Goal: Use online tool/utility: Use online tool/utility

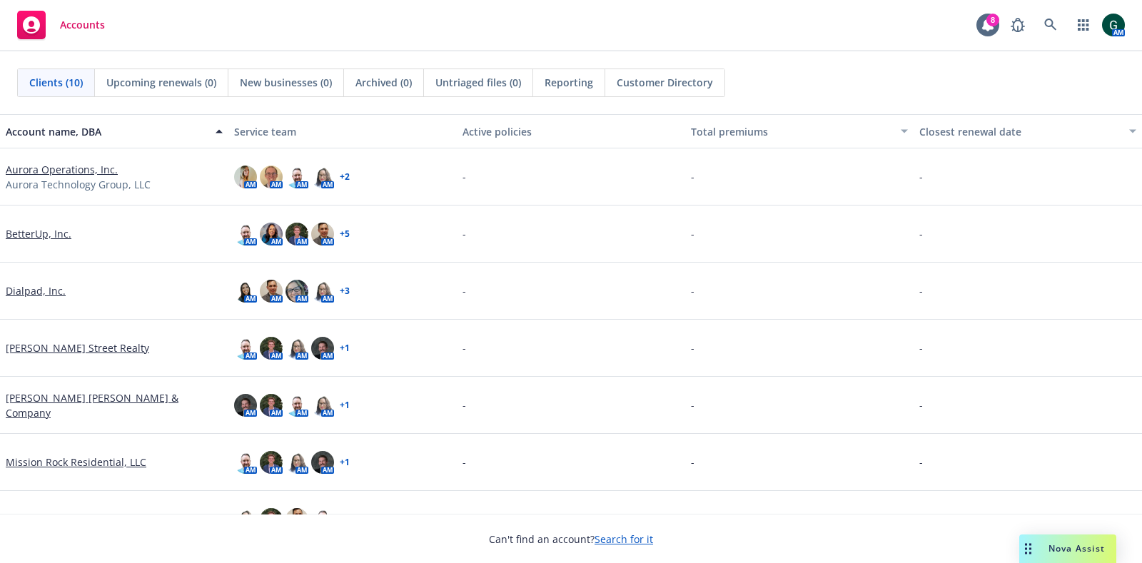
click at [1082, 553] on span "Nova Assist" at bounding box center [1077, 549] width 56 height 12
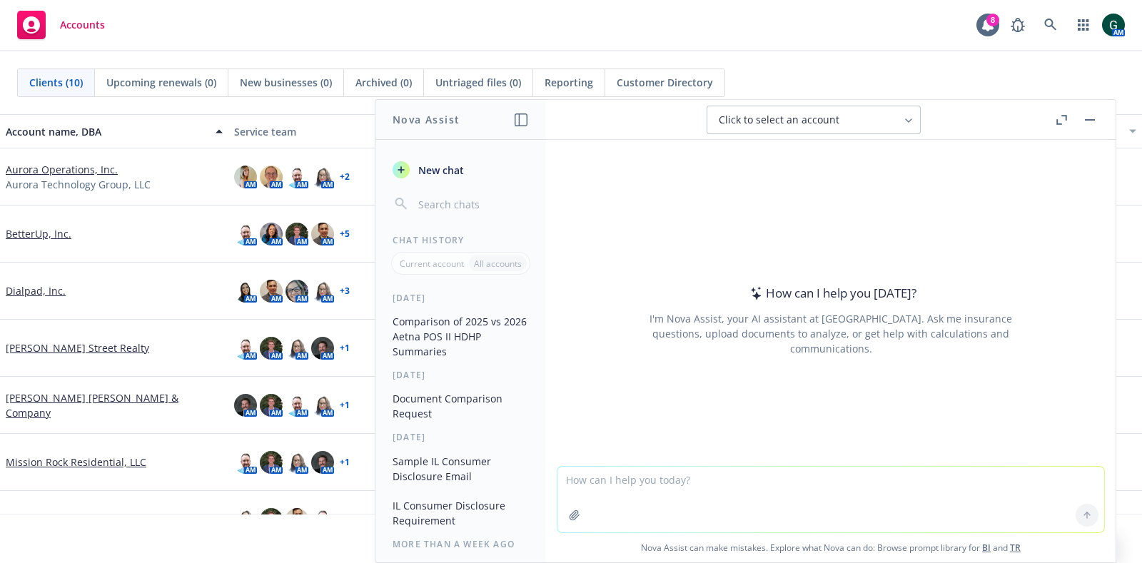
click at [626, 475] on textarea at bounding box center [831, 500] width 547 height 66
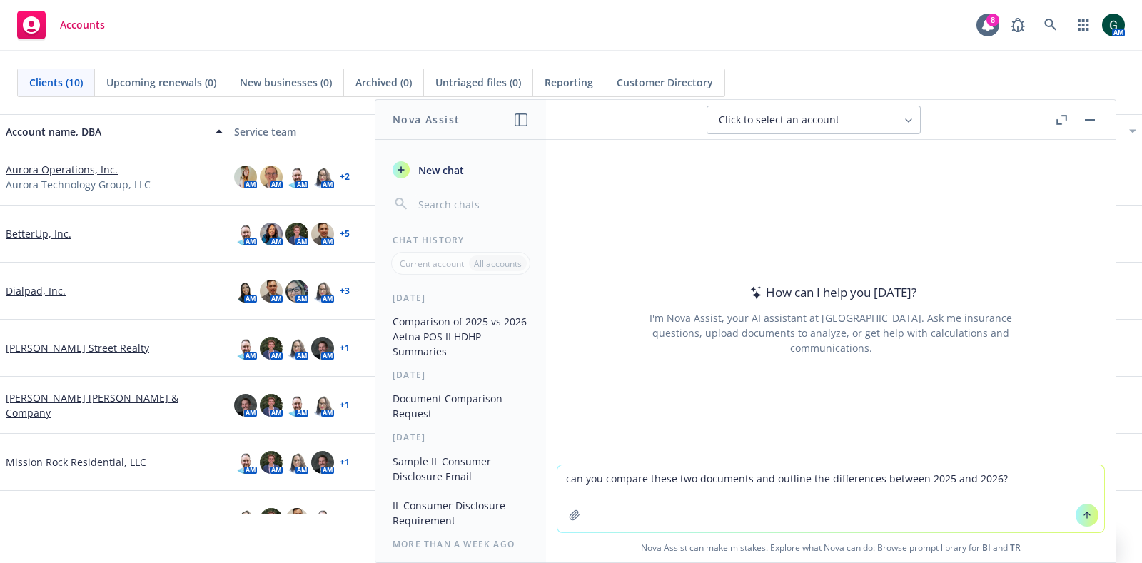
type textarea "can you compare these two documents and outline the differences between 2025 an…"
click at [571, 510] on icon "button" at bounding box center [574, 515] width 11 height 11
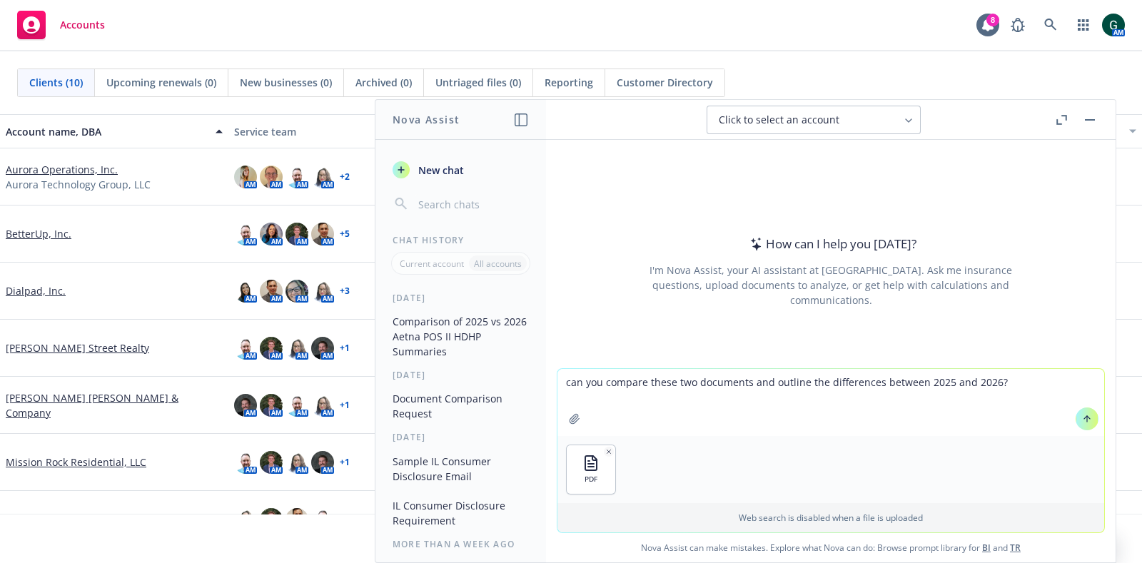
click at [571, 413] on icon "button" at bounding box center [574, 418] width 11 height 11
click at [1076, 419] on button at bounding box center [1087, 419] width 23 height 23
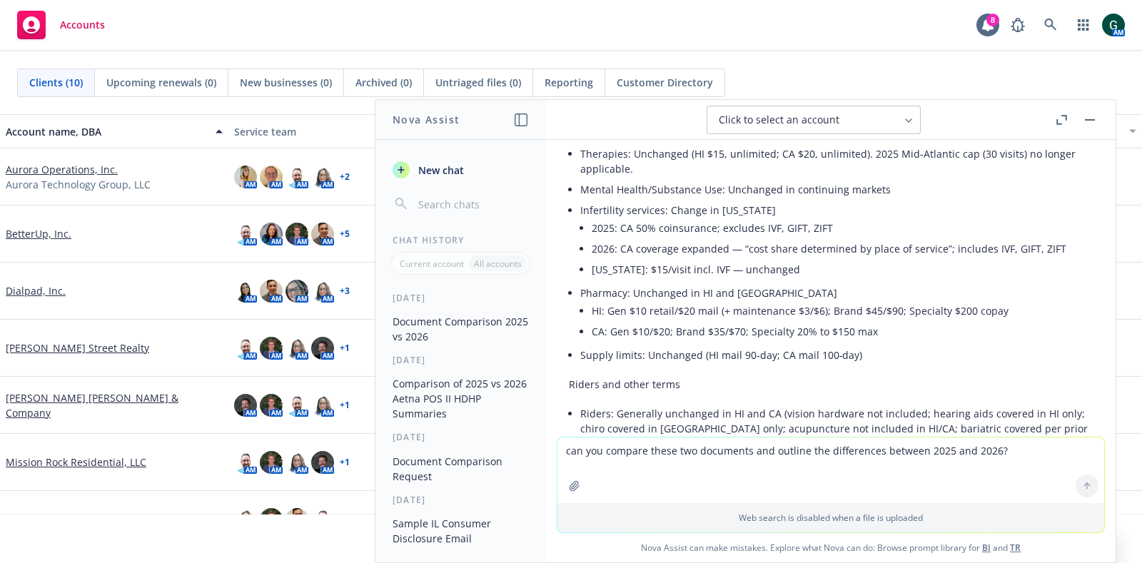
scroll to position [870, 0]
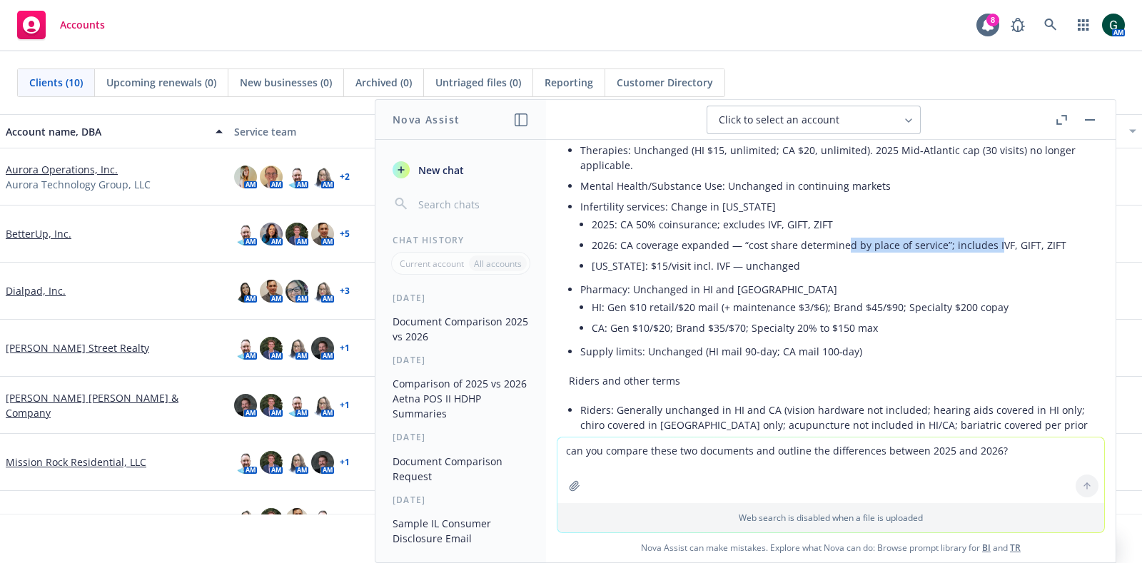
drag, startPoint x: 842, startPoint y: 231, endPoint x: 992, endPoint y: 231, distance: 149.2
click at [992, 235] on li "2026: CA coverage expanded — “cost share determined by place of service”; inclu…" at bounding box center [842, 245] width 501 height 21
click at [872, 235] on li "2026: CA coverage expanded — “cost share determined by place of service”; inclu…" at bounding box center [842, 245] width 501 height 21
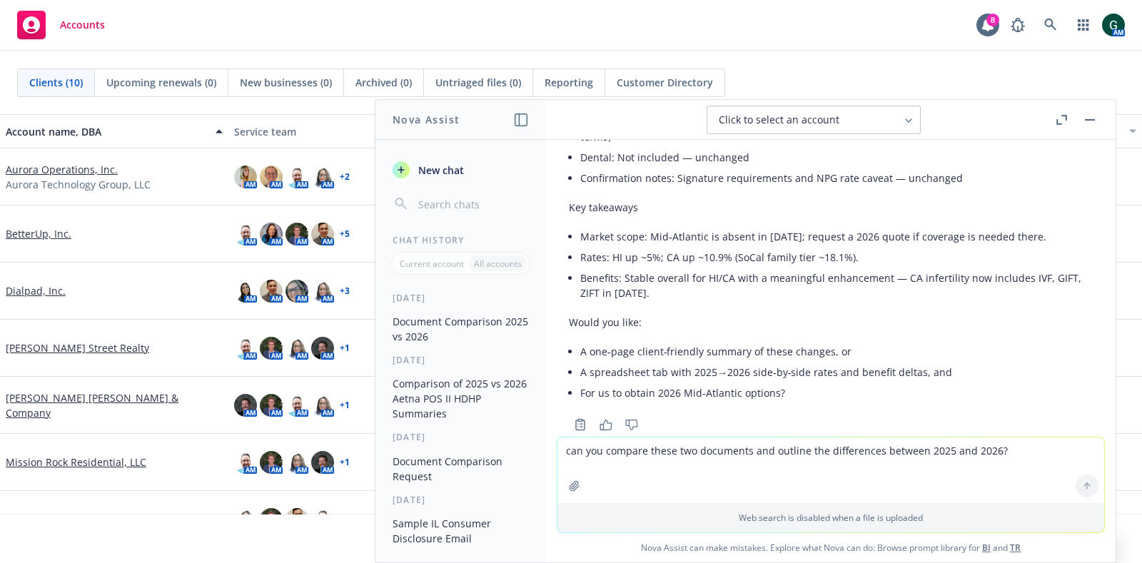
scroll to position [1174, 0]
